Goal: Information Seeking & Learning: Learn about a topic

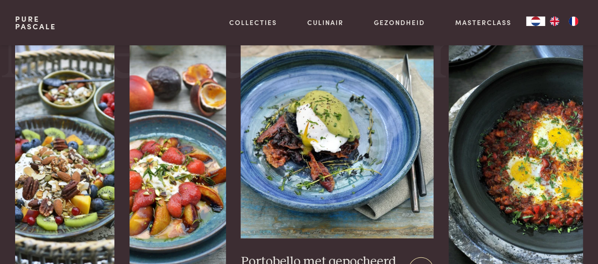
scroll to position [1177, 0]
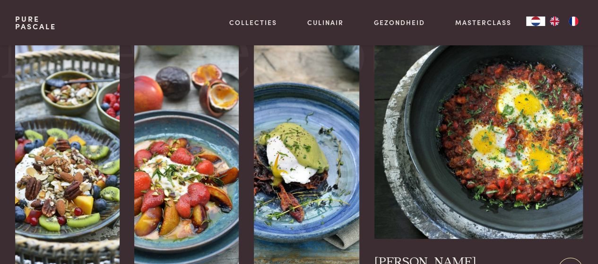
click at [546, 145] on img at bounding box center [478, 128] width 208 height 221
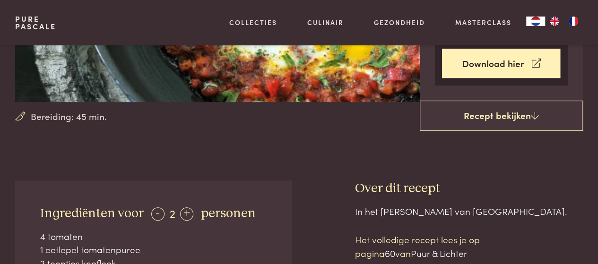
scroll to position [197, 0]
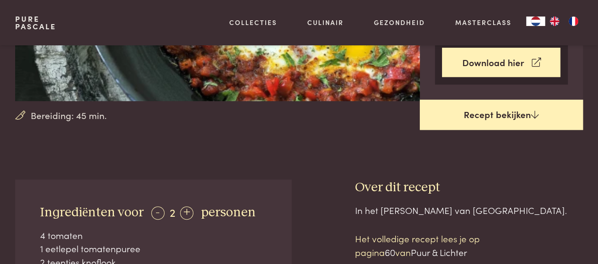
click at [503, 115] on link "Recept bekijken" at bounding box center [501, 115] width 163 height 30
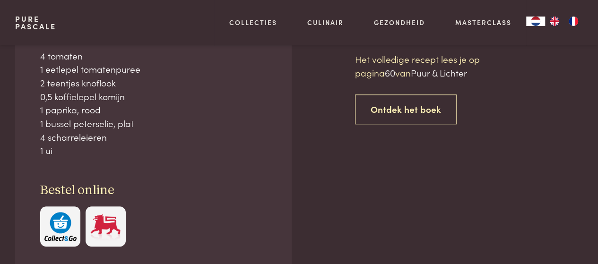
scroll to position [421, 0]
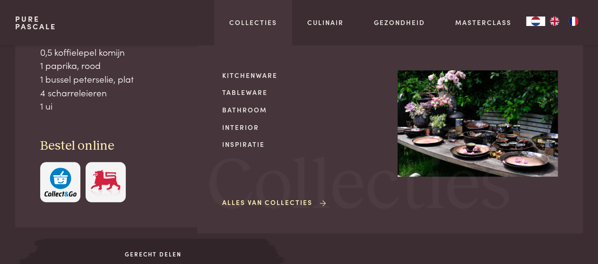
scroll to position [377, 0]
